Goal: Transaction & Acquisition: Book appointment/travel/reservation

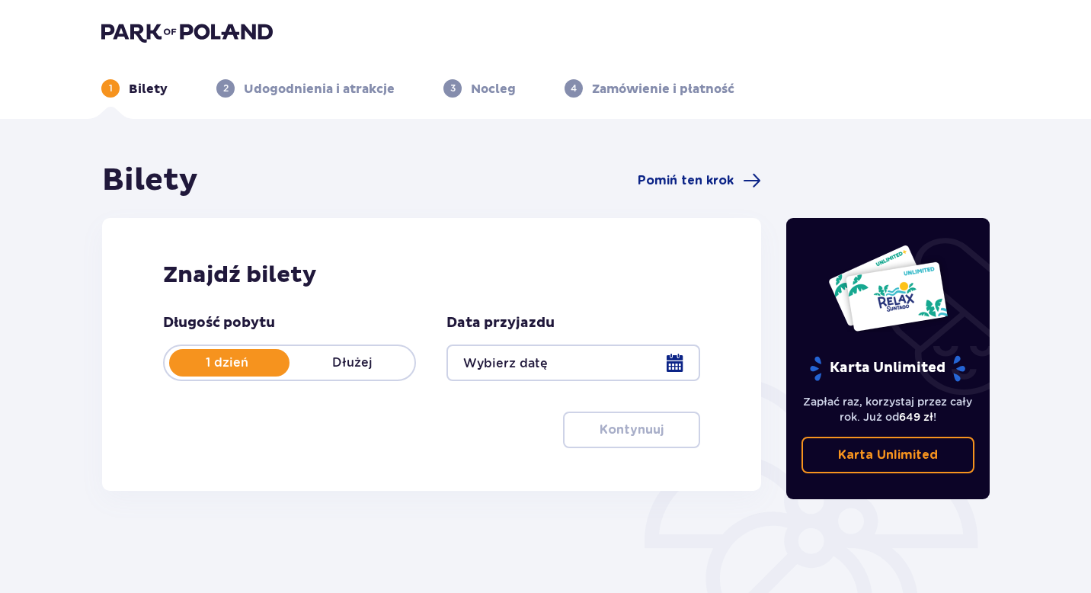
scroll to position [59, 0]
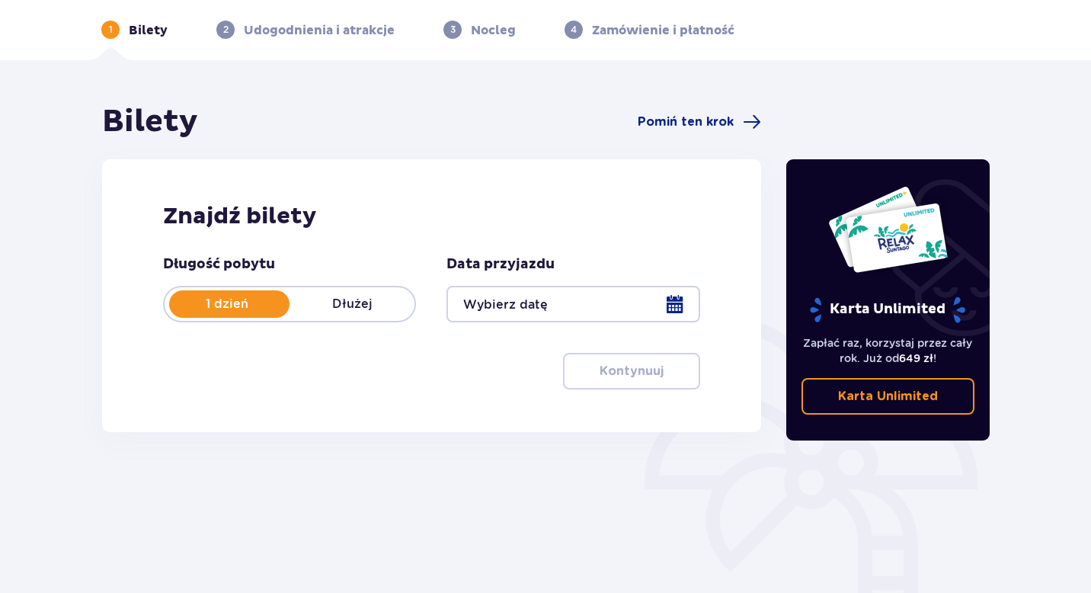
click at [623, 297] on div at bounding box center [572, 304] width 253 height 37
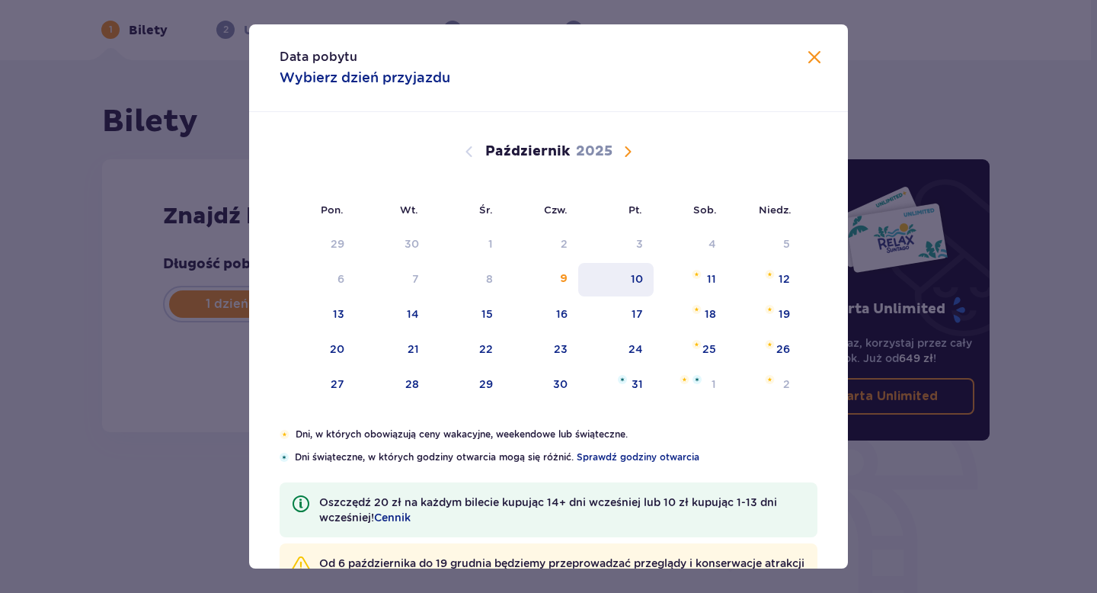
click at [635, 275] on div "10" at bounding box center [637, 278] width 12 height 15
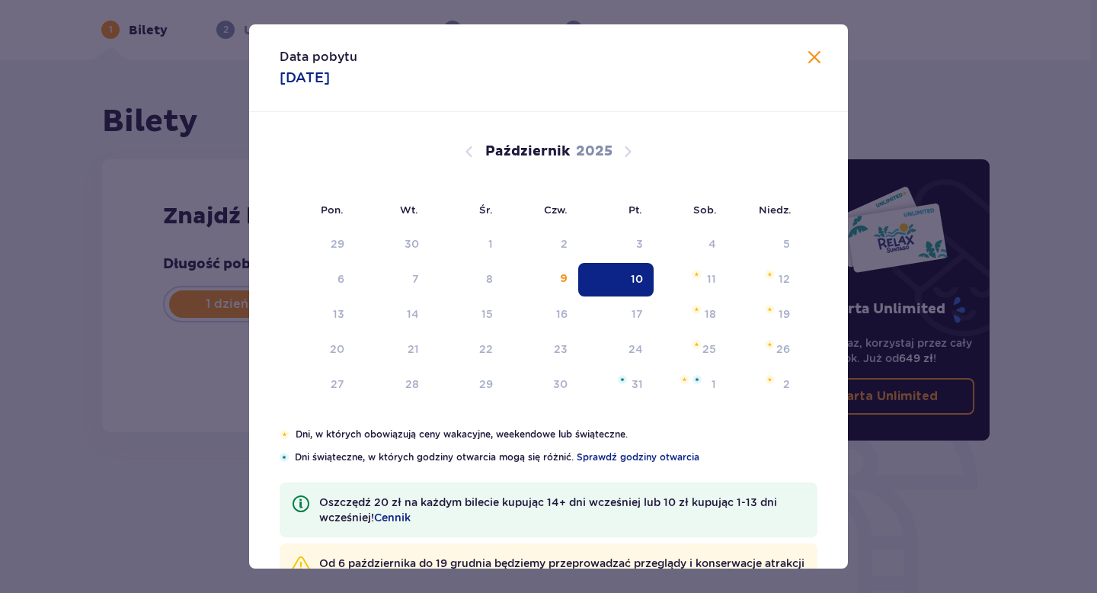
type input "10.10.25"
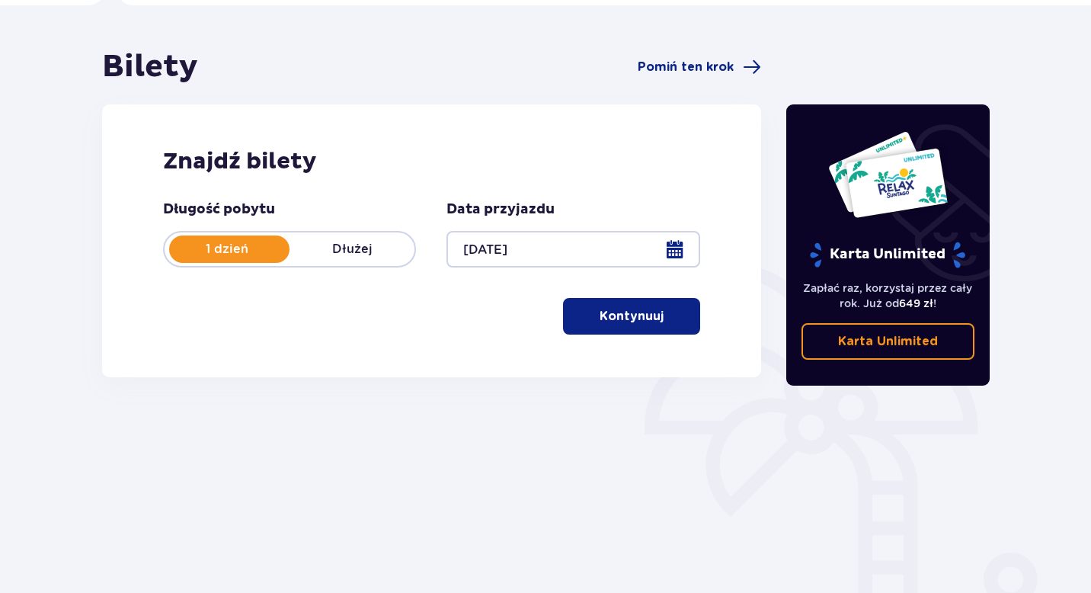
click at [637, 320] on p "Kontynuuj" at bounding box center [631, 316] width 64 height 17
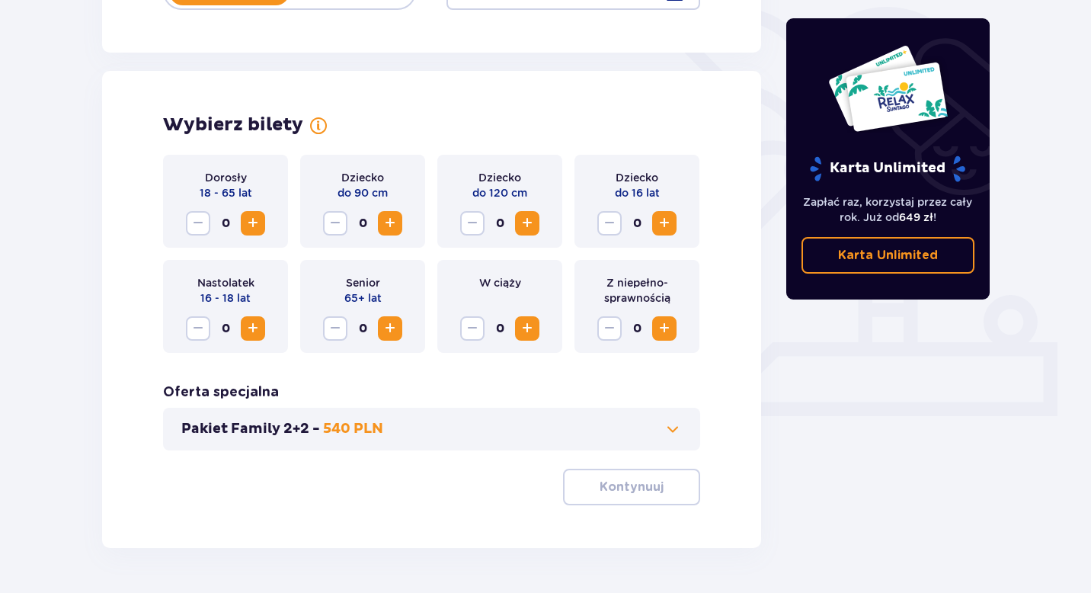
scroll to position [417, 0]
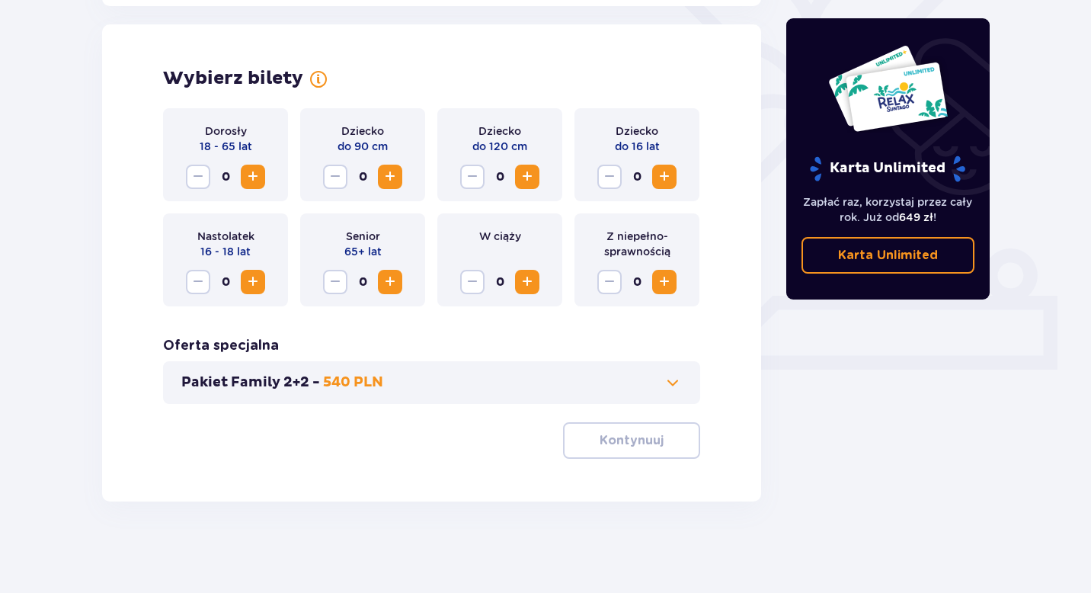
click at [522, 180] on span "Zwiększ" at bounding box center [527, 177] width 18 height 18
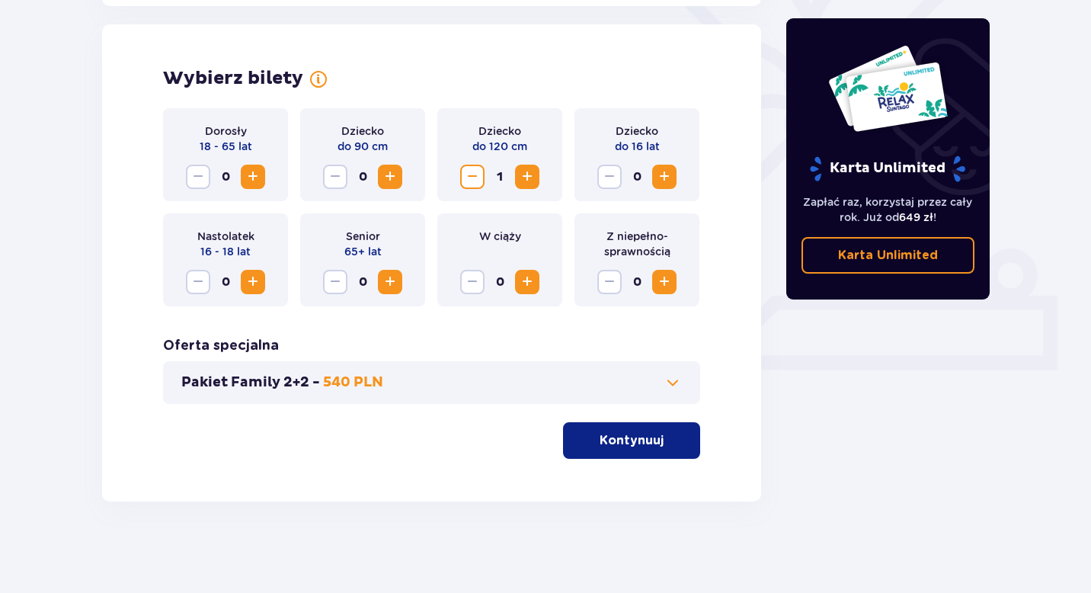
click at [639, 448] on p "Kontynuuj" at bounding box center [631, 440] width 64 height 17
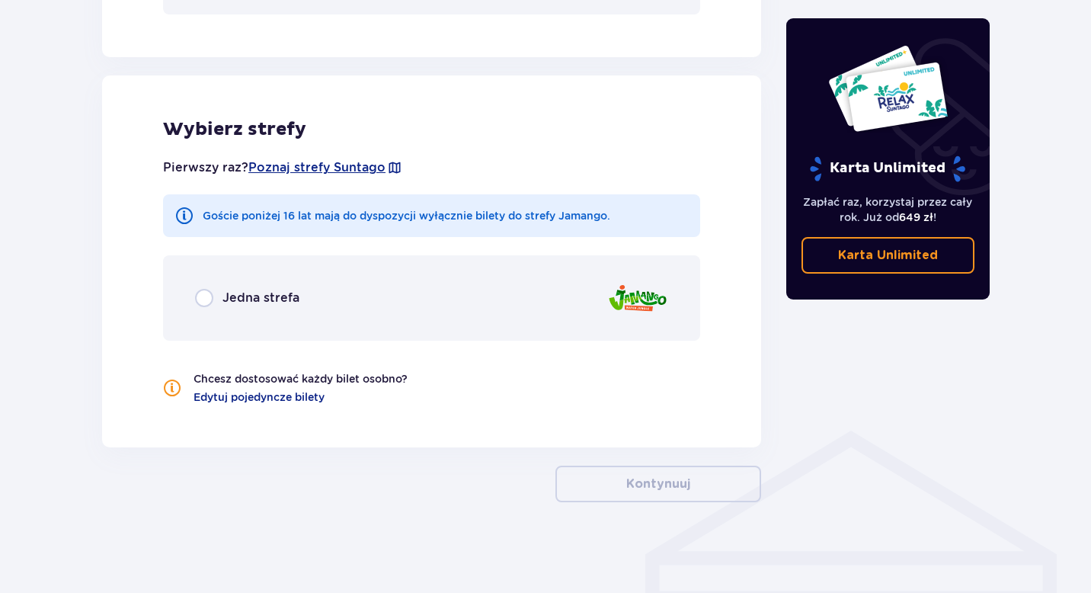
scroll to position [807, 0]
click at [251, 296] on span "Jedna strefa" at bounding box center [260, 297] width 77 height 17
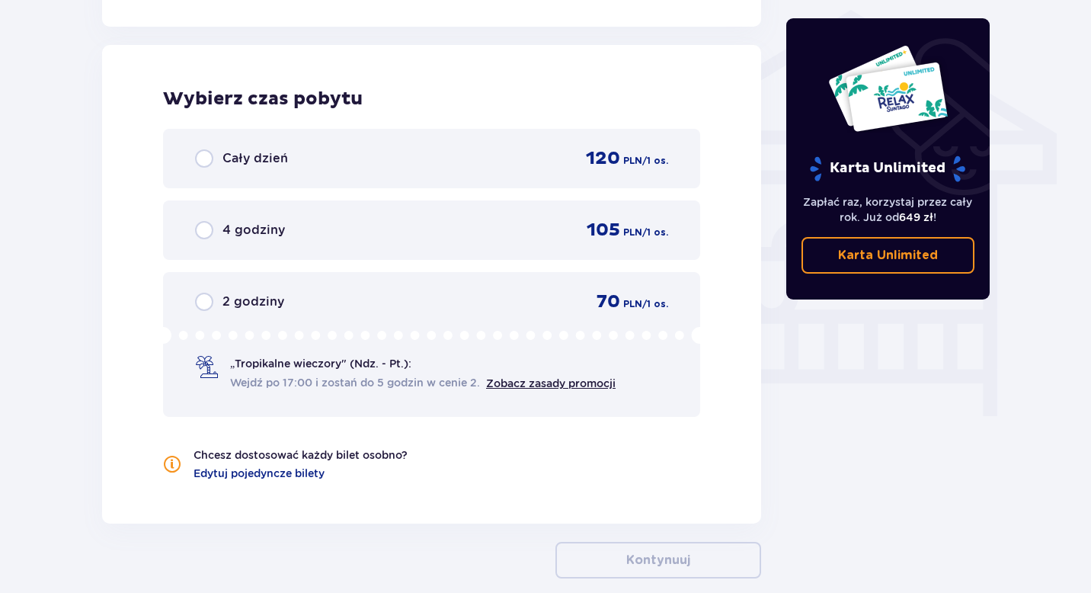
scroll to position [1235, 0]
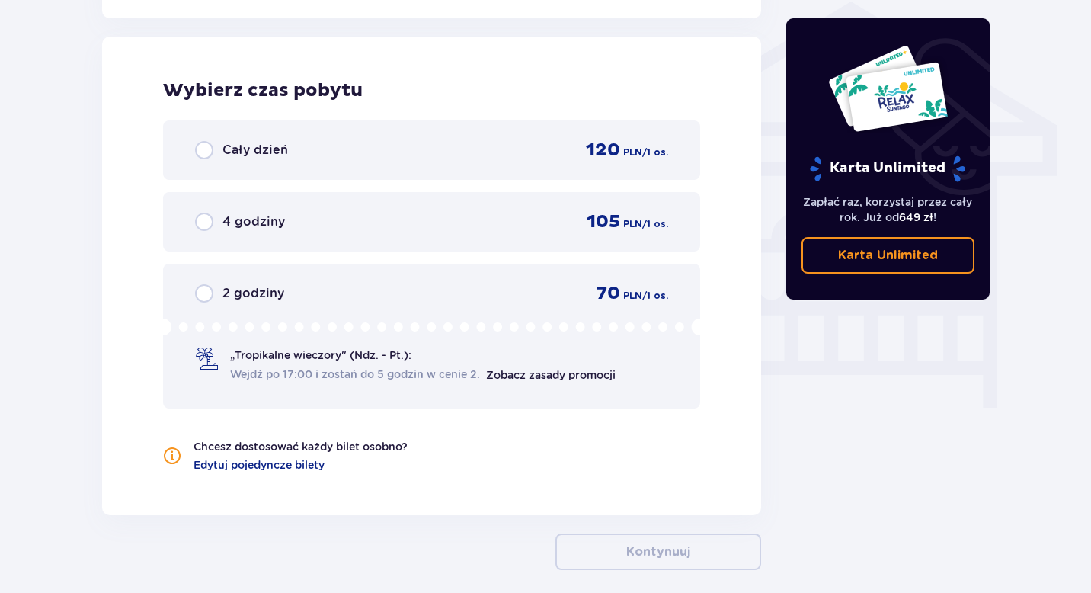
click at [203, 147] on input "radio" at bounding box center [204, 150] width 18 height 18
radio input "true"
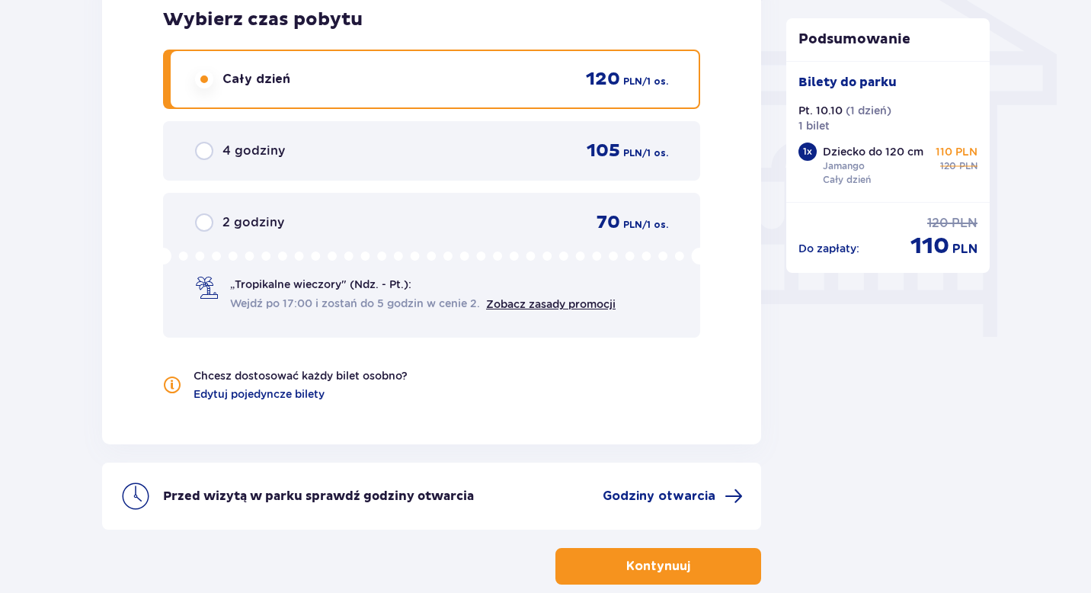
scroll to position [1265, 0]
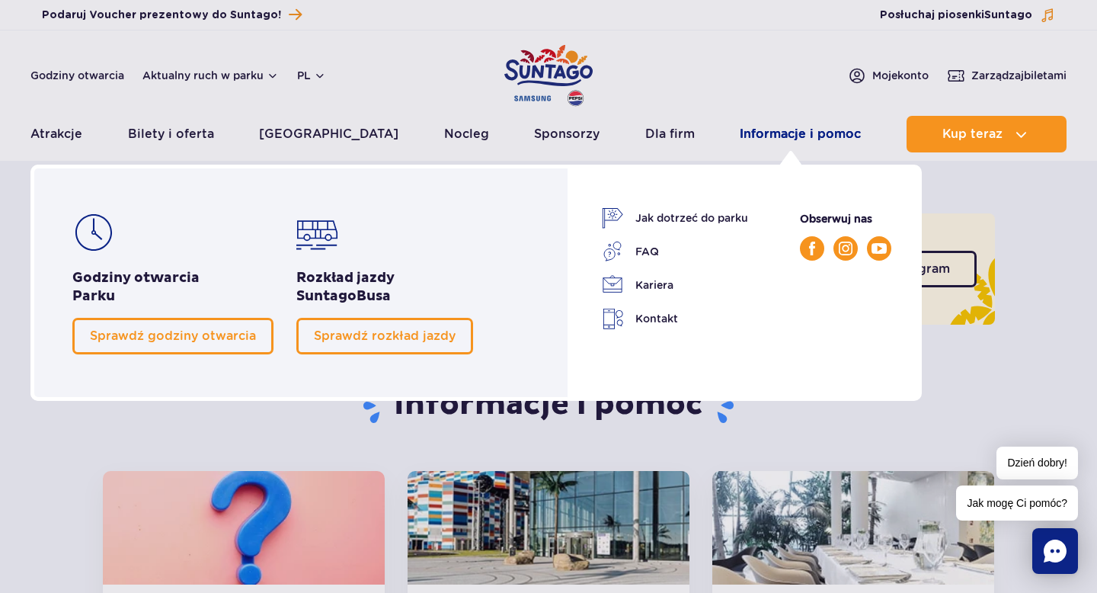
click at [757, 139] on link "Informacje i pomoc" at bounding box center [800, 134] width 121 height 37
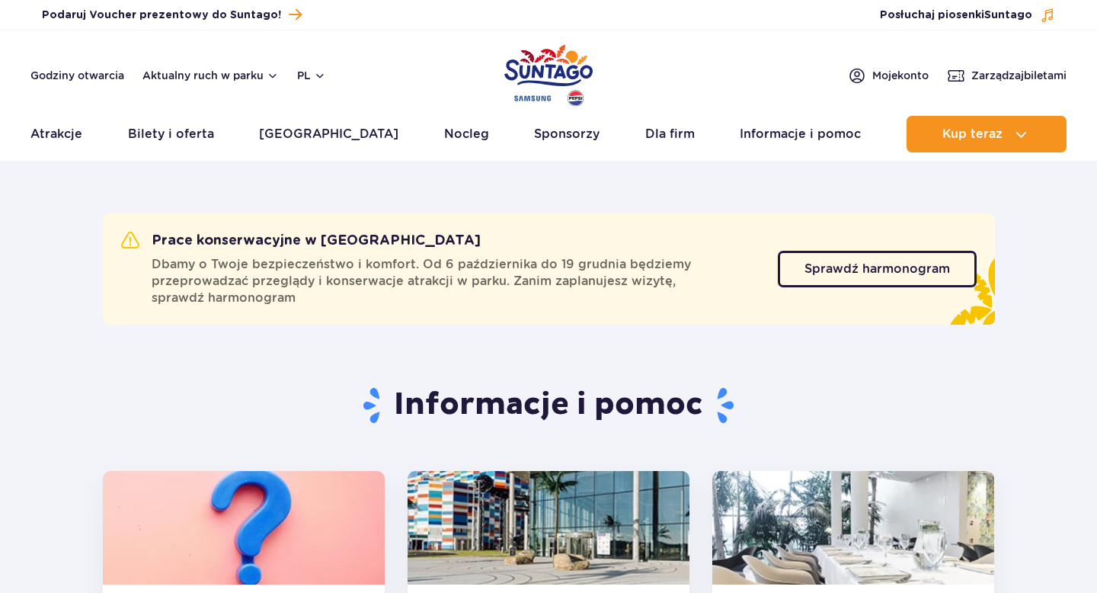
click at [757, 139] on link "Informacje i pomoc" at bounding box center [800, 134] width 121 height 37
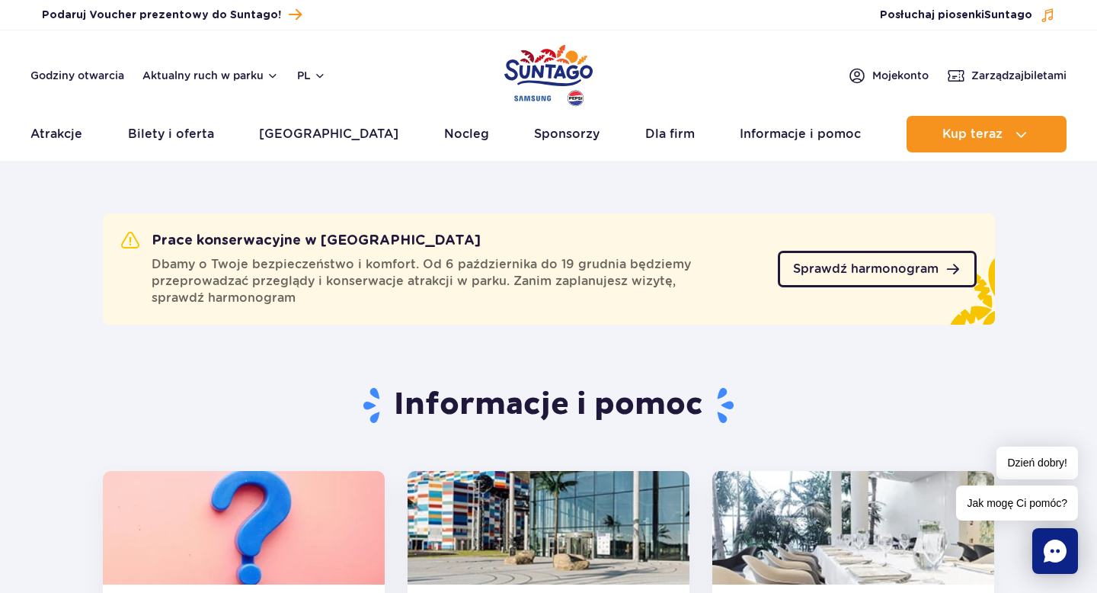
click at [865, 274] on span "Sprawdź harmonogram" at bounding box center [865, 269] width 145 height 12
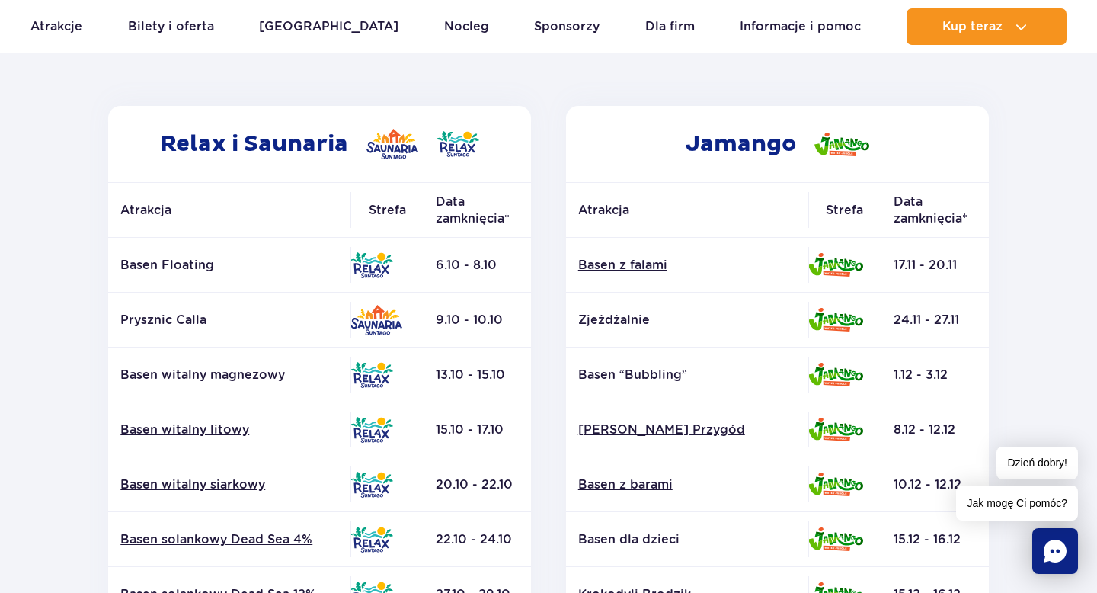
scroll to position [219, 0]
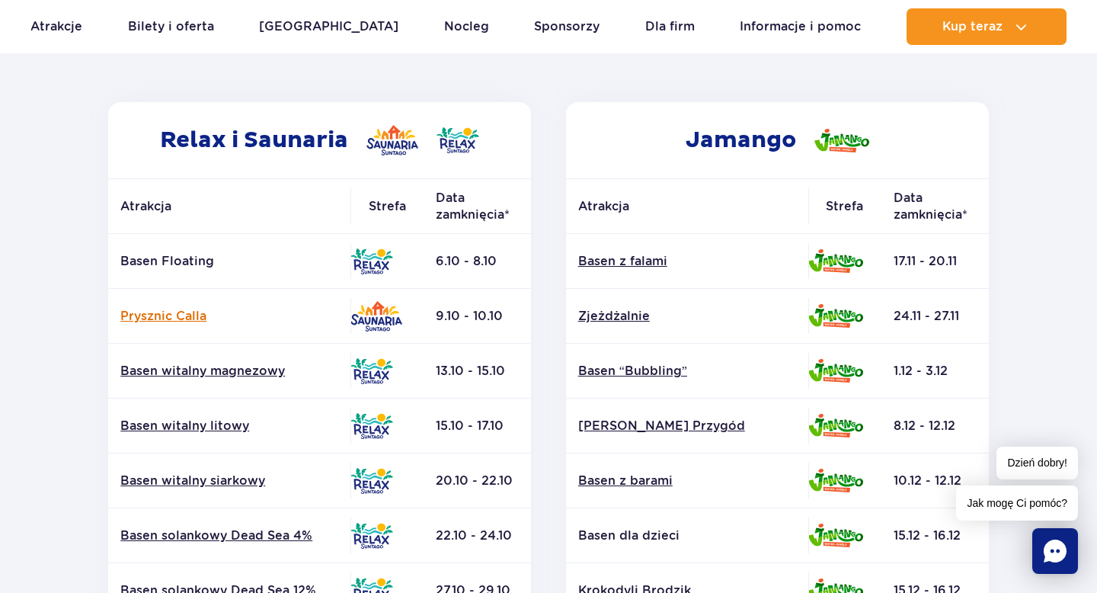
click at [152, 313] on link "Prysznic Calla" at bounding box center [229, 316] width 218 height 17
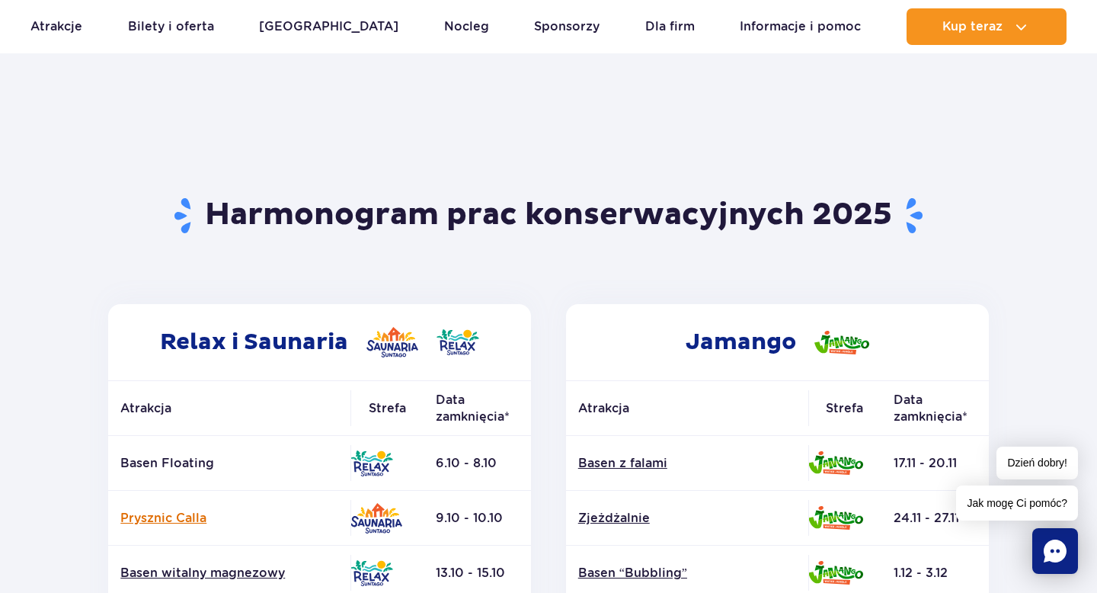
scroll to position [0, 0]
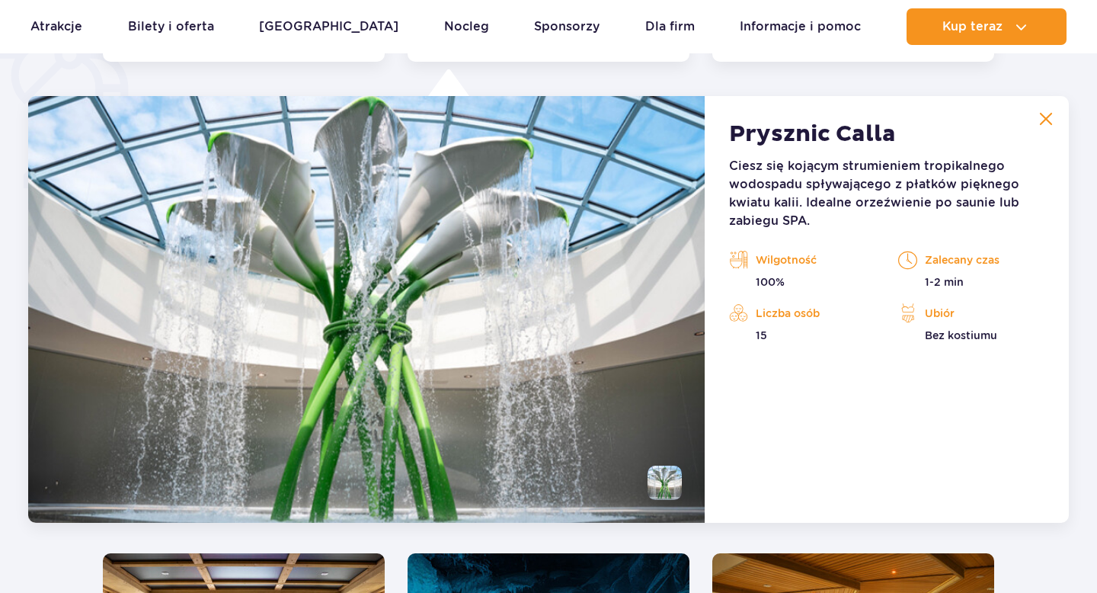
scroll to position [1276, 0]
